Goal: Task Accomplishment & Management: Complete application form

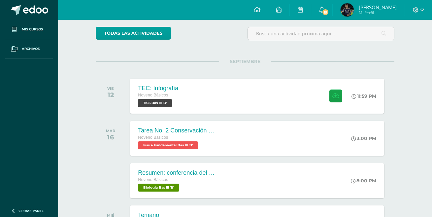
scroll to position [51, 0]
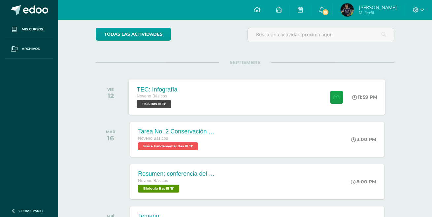
click at [267, 105] on div "TEC: Infografía Noveno Básicos TICS Bas III 'B' 11:59 PM TEC: Infografía TICS B…" at bounding box center [257, 96] width 257 height 35
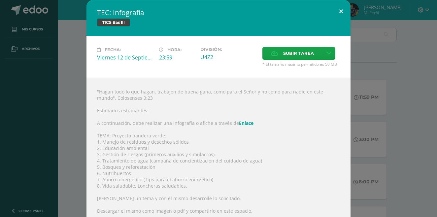
click at [340, 12] on button at bounding box center [341, 11] width 19 height 22
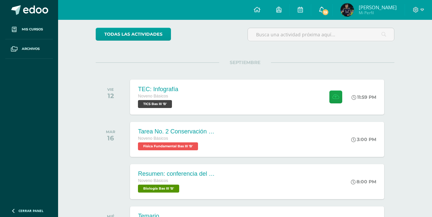
click at [326, 10] on span "19" at bounding box center [325, 12] width 7 height 7
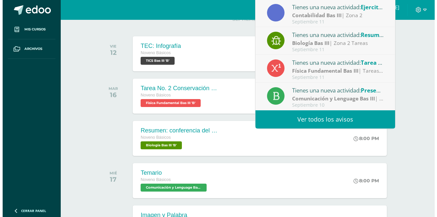
scroll to position [117, 0]
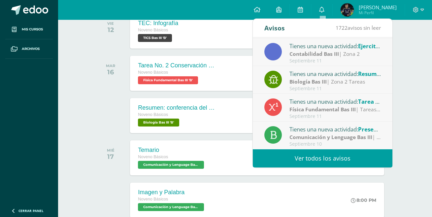
click at [410, 58] on div "Actividades recientes y próximas Tablero Pendientes de entrega Entregadas todas…" at bounding box center [245, 142] width 374 height 479
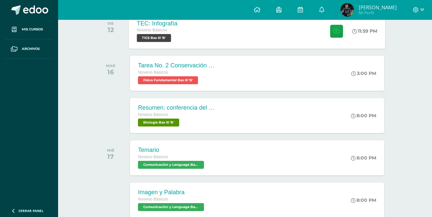
drag, startPoint x: 289, startPoint y: 43, endPoint x: 290, endPoint y: 47, distance: 4.3
click at [290, 47] on div "TEC: Infografía Noveno Básicos TICS Bas III 'B' 11:59 PM TEC: Infografía TICS B…" at bounding box center [257, 30] width 257 height 35
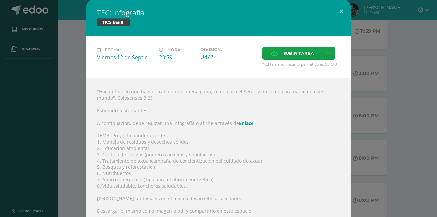
click at [246, 122] on link "Enlace" at bounding box center [246, 123] width 15 height 6
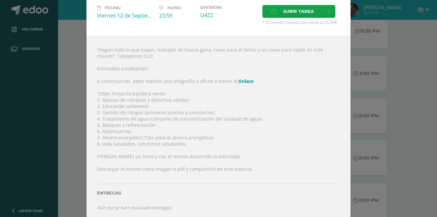
scroll to position [47, 0]
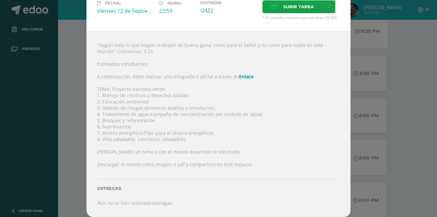
click at [291, 112] on div ""Hagan todo lo que hagan, trabajen de buena gana, como para el Señor y no como …" at bounding box center [219, 124] width 264 height 186
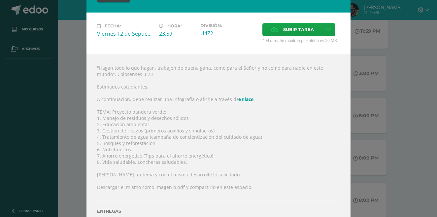
scroll to position [0, 0]
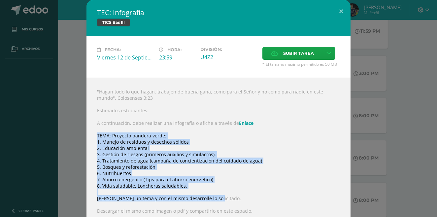
drag, startPoint x: 94, startPoint y: 133, endPoint x: 258, endPoint y: 195, distance: 175.2
click at [258, 195] on div ""Hagan todo lo que hagan, trabajen de buena gana, como para el Señor y no como …" at bounding box center [219, 171] width 264 height 186
click at [258, 192] on div ""Hagan todo lo que hagan, trabajen de buena gana, como para el Señor y no como …" at bounding box center [219, 171] width 264 height 186
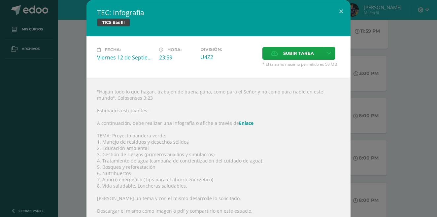
drag, startPoint x: 161, startPoint y: 166, endPoint x: 231, endPoint y: 168, distance: 70.4
click at [231, 168] on div ""Hagan todo lo que hagan, trabajen de buena gana, como para el Señor y no como …" at bounding box center [219, 171] width 264 height 186
click at [323, 55] on link at bounding box center [329, 53] width 13 height 13
click at [267, 117] on div ""Hagan todo lo que hagan, trabajen de buena gana, como para el Señor y no como …" at bounding box center [219, 171] width 264 height 186
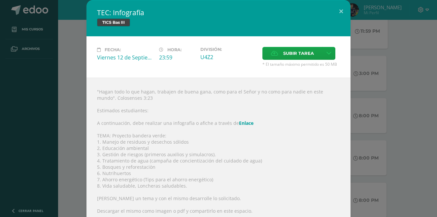
click at [250, 90] on div ""Hagan todo lo que hagan, trabajen de buena gana, como para el Señor y no como …" at bounding box center [219, 171] width 264 height 186
click at [266, 133] on div ""Hagan todo lo que hagan, trabajen de buena gana, como para el Señor y no como …" at bounding box center [219, 171] width 264 height 186
click at [327, 52] on icon at bounding box center [329, 54] width 5 height 6
click at [309, 66] on span "Subir enlace" at bounding box center [298, 67] width 28 height 6
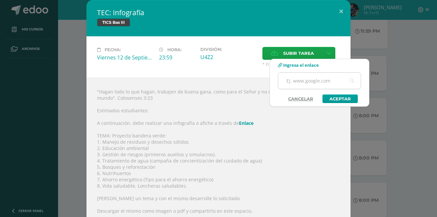
click at [302, 80] on input "text" at bounding box center [319, 81] width 83 height 16
click at [303, 80] on input "text" at bounding box center [319, 81] width 83 height 16
type input "https://www.canva.com/design/DAGyyTTIsm0/2RO4JP5MspzwN3Sg2UmeyA/edit?utm_conten…"
click at [350, 99] on link "Aceptar" at bounding box center [340, 98] width 35 height 9
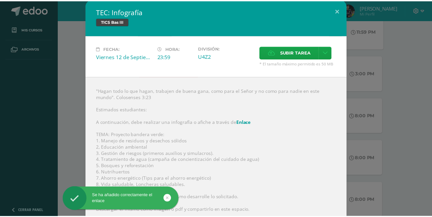
scroll to position [0, 0]
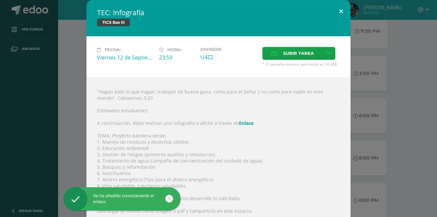
click at [337, 11] on button at bounding box center [341, 11] width 19 height 22
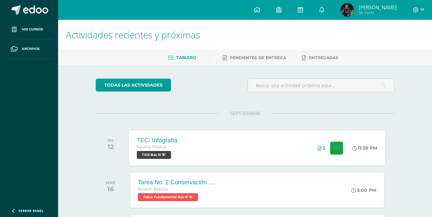
click at [373, 14] on span "Mi Perfil" at bounding box center [378, 13] width 38 height 6
click at [422, 12] on icon at bounding box center [423, 10] width 4 height 6
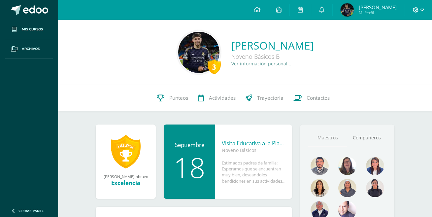
click at [423, 8] on icon at bounding box center [423, 10] width 4 height 6
click at [399, 48] on span "Cerrar sesión" at bounding box center [402, 45] width 30 height 6
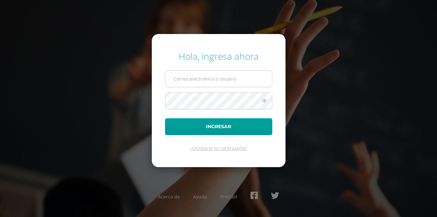
drag, startPoint x: 211, startPoint y: 65, endPoint x: 211, endPoint y: 80, distance: 15.2
click at [211, 79] on form "Hola, ingresa ahora Ingresar ¿Olvidaste tu contraseña?" at bounding box center [219, 100] width 134 height 133
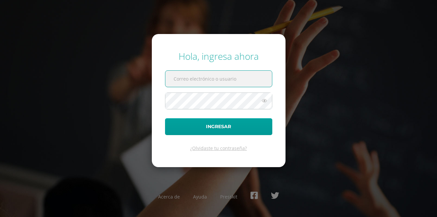
click at [211, 80] on input "text" at bounding box center [219, 79] width 107 height 16
click at [233, 74] on input "text" at bounding box center [219, 79] width 107 height 16
type input "lusecruz14@colegioselshaddai.edu.gt"
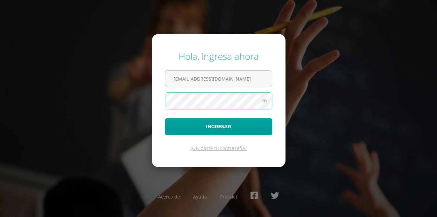
click at [230, 142] on form "Hola, ingresa ahora lusecruz14@colegioselshaddai.edu.gt Ingresar ¿Olvidaste tu …" at bounding box center [219, 100] width 134 height 133
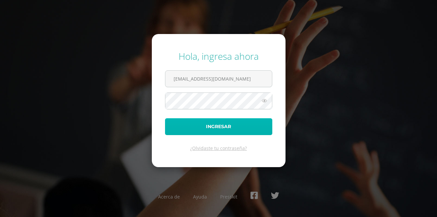
click at [239, 125] on button "Ingresar" at bounding box center [218, 126] width 107 height 17
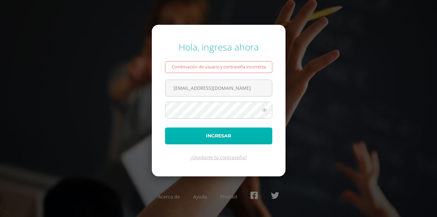
click at [250, 135] on button "Ingresar" at bounding box center [218, 136] width 107 height 17
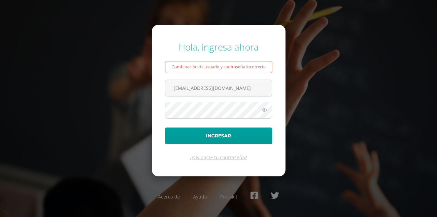
type input "[EMAIL_ADDRESS][DOMAIN_NAME]"
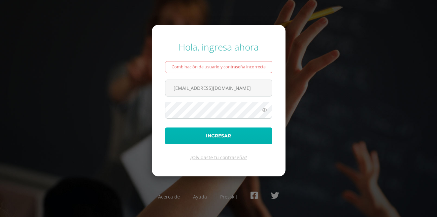
click at [250, 135] on button "Ingresar" at bounding box center [218, 136] width 107 height 17
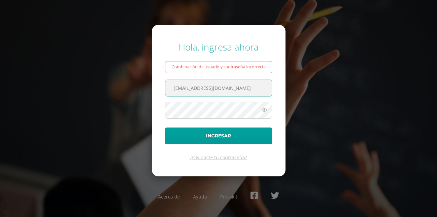
click at [199, 90] on input "[EMAIL_ADDRESS][DOMAIN_NAME]" at bounding box center [219, 88] width 107 height 16
drag, startPoint x: 202, startPoint y: 89, endPoint x: 169, endPoint y: 91, distance: 32.4
click at [169, 91] on input "emiliano123lusecruz14@colegioselshaddai.edu.gt" at bounding box center [219, 88] width 107 height 16
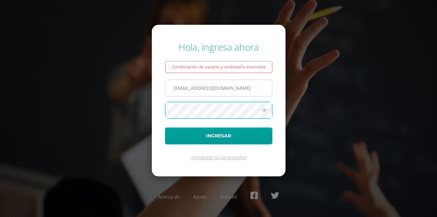
click at [201, 90] on input "emiliano123lusecruz14@colegioselshaddai.edu.gt" at bounding box center [219, 88] width 107 height 16
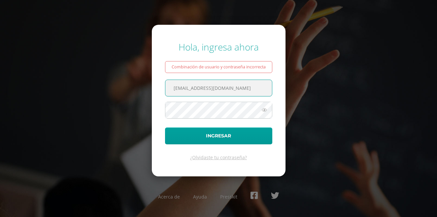
click at [199, 90] on input "emiliano123lusecruz14@colegioselshaddai.edu.gt" at bounding box center [219, 88] width 107 height 16
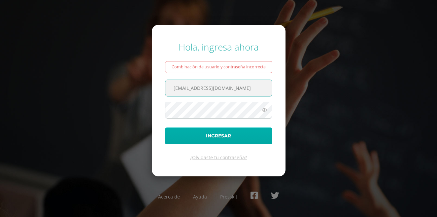
type input "[EMAIL_ADDRESS][DOMAIN_NAME]"
click at [204, 138] on button "Ingresar" at bounding box center [218, 136] width 107 height 17
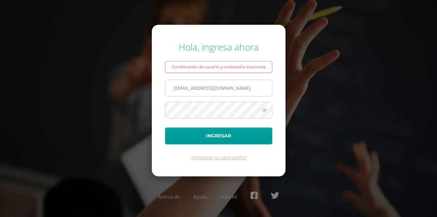
click at [192, 95] on input "[EMAIL_ADDRESS][DOMAIN_NAME]" at bounding box center [219, 88] width 107 height 16
click at [178, 92] on input "[EMAIL_ADDRESS][DOMAIN_NAME]" at bounding box center [219, 88] width 107 height 16
type input "[EMAIL_ADDRESS][DOMAIN_NAME]"
click at [264, 111] on icon at bounding box center [264, 110] width 9 height 8
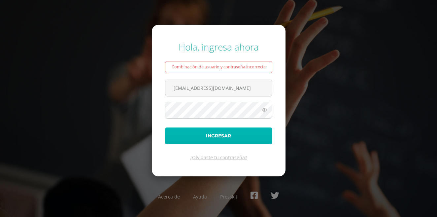
click at [261, 135] on button "Ingresar" at bounding box center [218, 136] width 107 height 17
click at [219, 136] on button "Ingresar" at bounding box center [218, 136] width 107 height 17
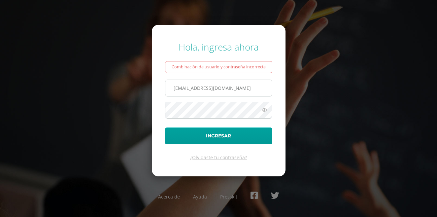
click at [174, 90] on input "[EMAIL_ADDRESS][DOMAIN_NAME]" at bounding box center [219, 88] width 107 height 16
click at [174, 89] on input "[EMAIL_ADDRESS][DOMAIN_NAME]" at bounding box center [219, 88] width 107 height 16
type input "[EMAIL_ADDRESS][DOMAIN_NAME]"
click at [268, 114] on icon at bounding box center [264, 110] width 9 height 8
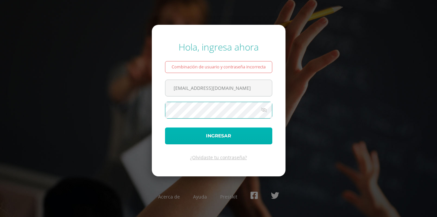
click at [200, 136] on button "Ingresar" at bounding box center [218, 136] width 107 height 17
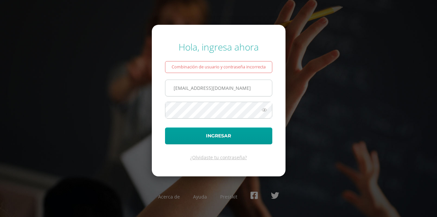
click at [175, 89] on input "Luisecruz14@colegioselshaddai.edu.gt" at bounding box center [219, 88] width 107 height 16
type input "[EMAIL_ADDRESS][DOMAIN_NAME]"
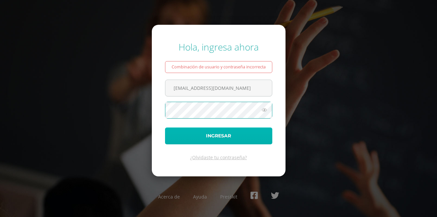
click at [205, 135] on button "Ingresar" at bounding box center [218, 136] width 107 height 17
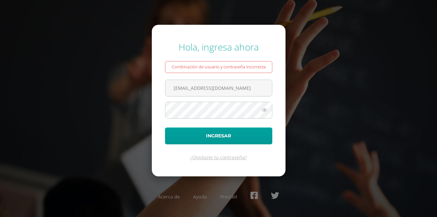
drag, startPoint x: 259, startPoint y: 90, endPoint x: 152, endPoint y: 75, distance: 107.6
click at [152, 75] on form "Hola, ingresa ahora Combinación de usuario y contraseña incorrecta [EMAIL_ADDRE…" at bounding box center [219, 100] width 134 height 151
type input "[EMAIL_ADDRESS][DOMAIN_NAME]"
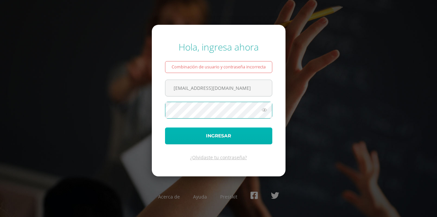
click at [189, 135] on button "Ingresar" at bounding box center [218, 136] width 107 height 17
click at [237, 141] on button "Ingresar" at bounding box center [218, 136] width 107 height 17
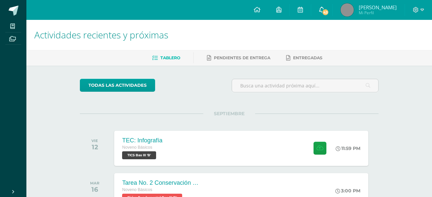
click at [329, 14] on span "43" at bounding box center [325, 12] width 7 height 7
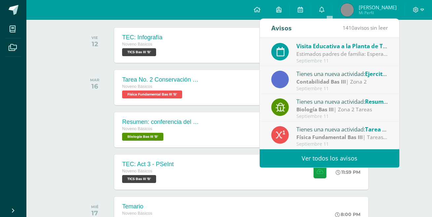
scroll to position [106, 0]
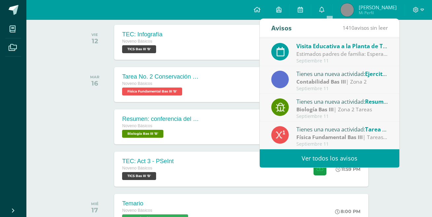
click at [374, 7] on span "Luis Emiliano" at bounding box center [378, 7] width 38 height 7
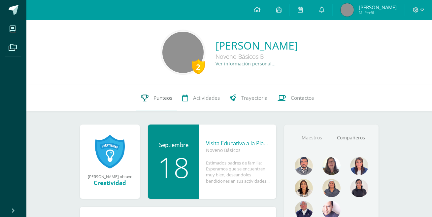
click at [136, 104] on link "Punteos" at bounding box center [156, 98] width 41 height 26
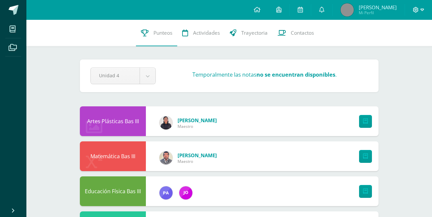
click at [423, 10] on icon at bounding box center [423, 10] width 4 height 2
click at [405, 45] on span "Cerrar sesión" at bounding box center [402, 45] width 30 height 6
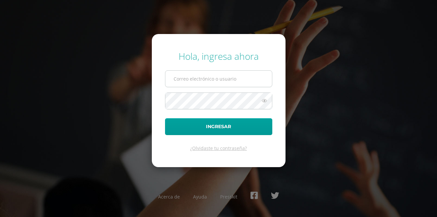
click at [243, 79] on input "text" at bounding box center [219, 79] width 107 height 16
type input "[EMAIL_ADDRESS][DOMAIN_NAME]"
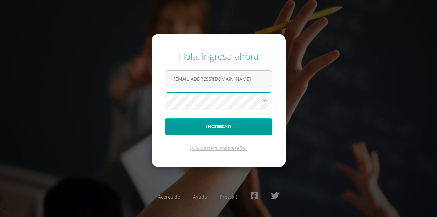
click at [165, 118] on button "Ingresar" at bounding box center [218, 126] width 107 height 17
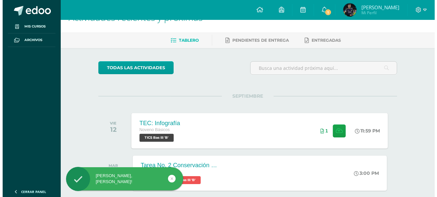
scroll to position [33, 0]
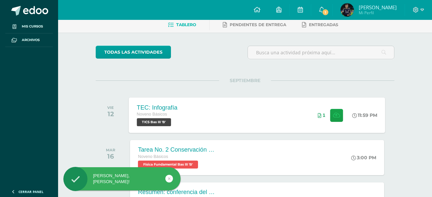
click at [239, 104] on div "TEC: Infografía Noveno Básicos TICS Bas III 'B' 11:59 PM 1 TEC: Infografía TICS…" at bounding box center [257, 114] width 257 height 35
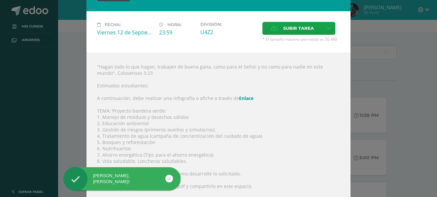
scroll to position [78, 0]
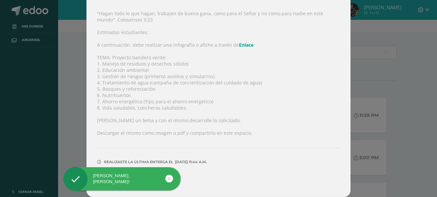
click at [184, 179] on div "[PERSON_NAME], [PERSON_NAME]!" at bounding box center [132, 179] width 121 height 25
click at [184, 180] on div "[PERSON_NAME], [PERSON_NAME]!" at bounding box center [132, 179] width 121 height 25
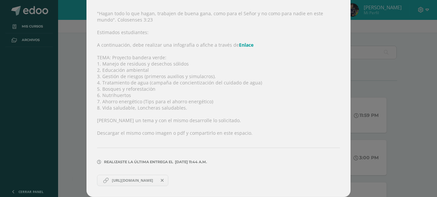
click at [184, 179] on div "[PERSON_NAME], [PERSON_NAME]!" at bounding box center [132, 179] width 121 height 25
click at [164, 179] on icon at bounding box center [162, 180] width 3 height 5
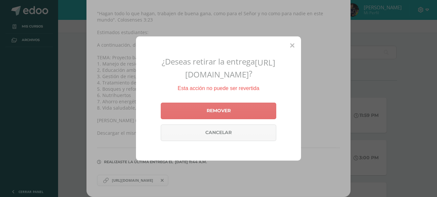
click at [216, 119] on link "Remover" at bounding box center [219, 110] width 116 height 17
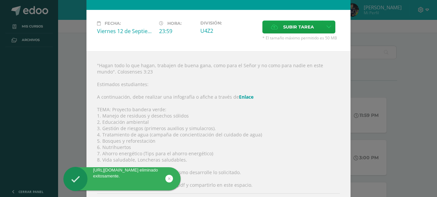
scroll to position [0, 0]
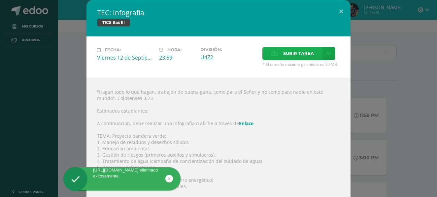
click at [292, 53] on span "Subir tarea" at bounding box center [298, 53] width 31 height 12
click at [0, 0] on input "Subir tarea" at bounding box center [0, 0] width 0 height 0
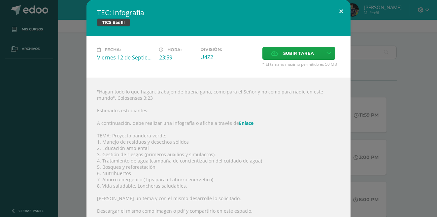
click at [332, 8] on button at bounding box center [341, 11] width 19 height 22
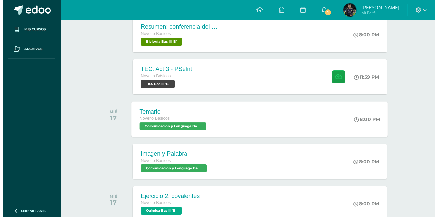
scroll to position [198, 0]
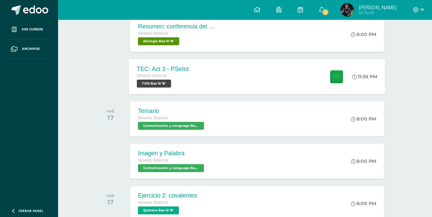
click at [176, 83] on div "Noveno Básicos TICS Bas III 'B'" at bounding box center [163, 79] width 52 height 15
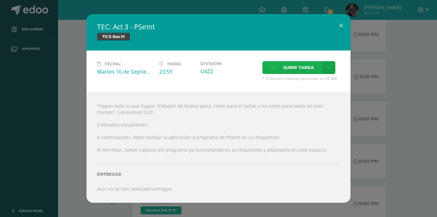
click at [292, 70] on span "Subir tarea" at bounding box center [298, 67] width 31 height 12
click at [0, 0] on input "Subir tarea" at bounding box center [0, 0] width 0 height 0
